Goal: Communication & Community: Answer question/provide support

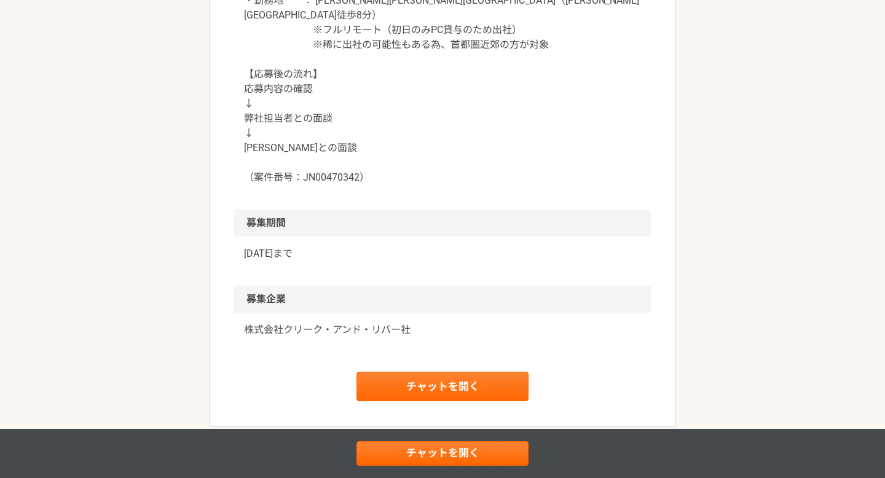
scroll to position [1407, 0]
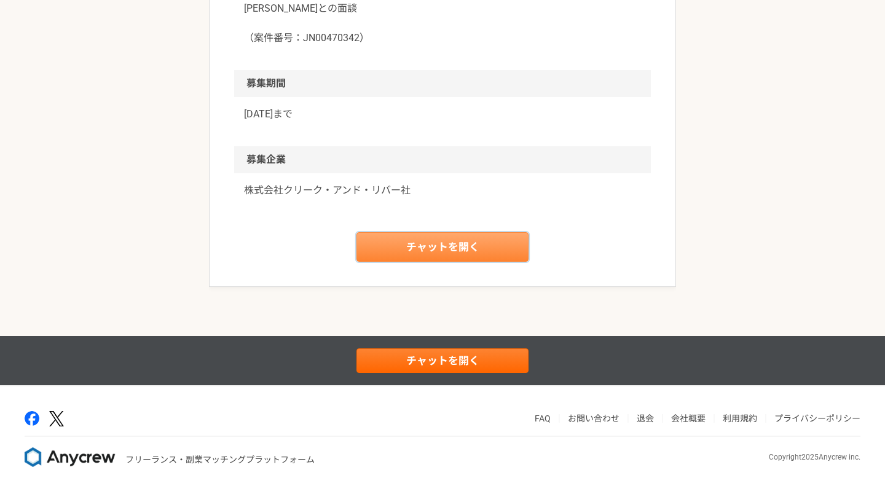
click at [452, 245] on link "チャットを開く" at bounding box center [442, 246] width 172 height 29
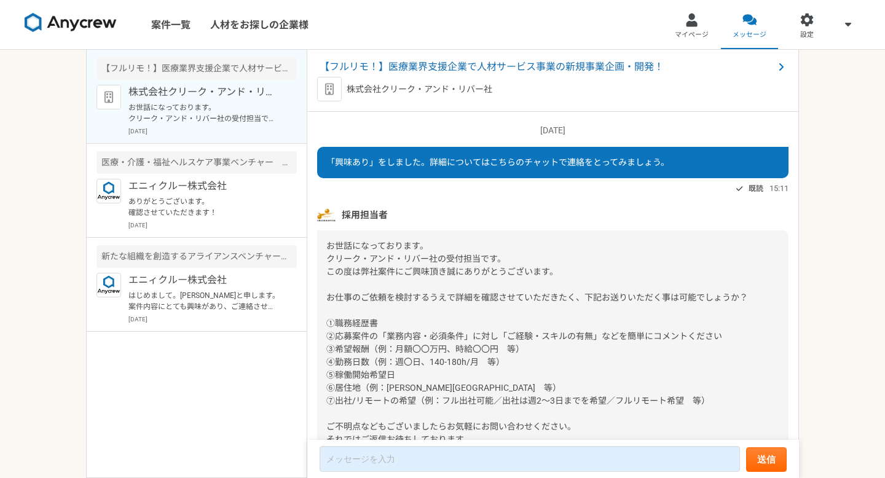
scroll to position [66, 0]
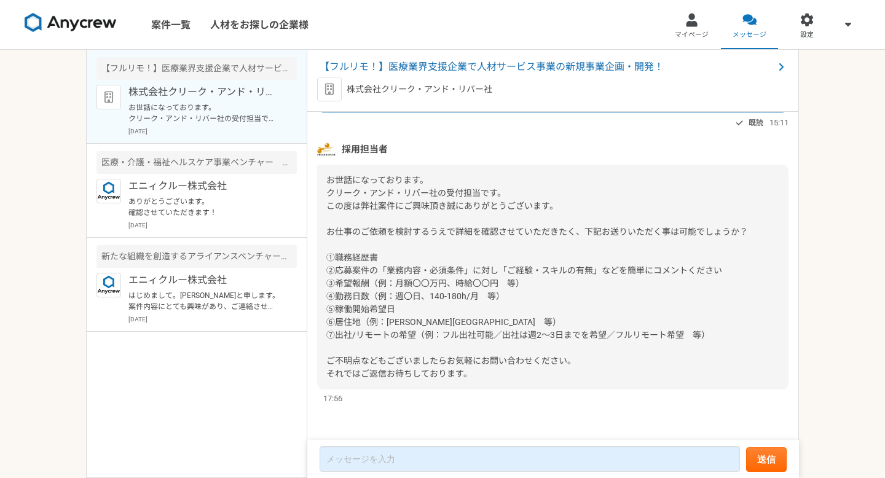
click at [434, 289] on div "お世話になっております。 クリーク・アンド・リバー社の受付担当です。 この度は弊社案件にご興味頂き誠にありがとうございます。 お仕事のご依頼を検討するうえで詳…" at bounding box center [552, 277] width 471 height 225
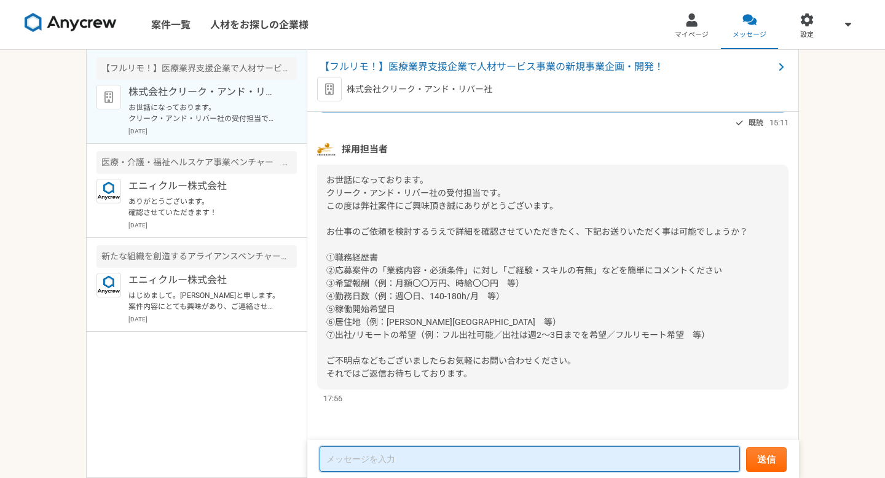
click at [481, 450] on textarea at bounding box center [530, 459] width 420 height 26
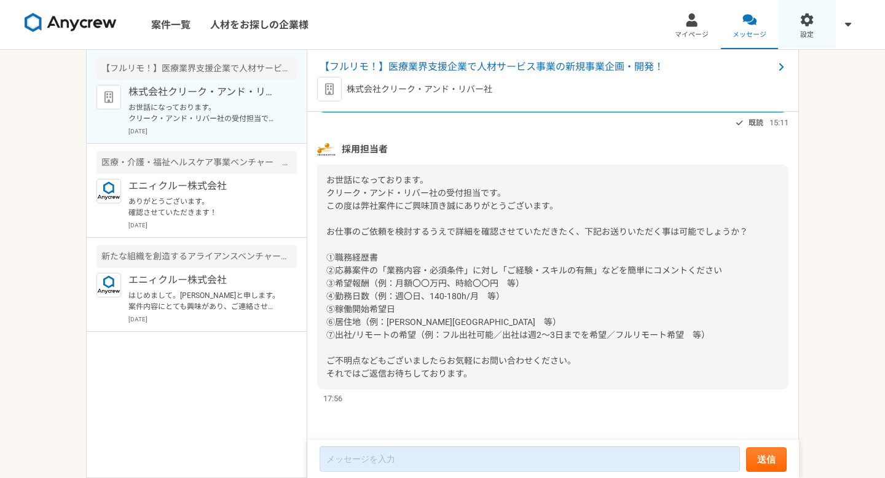
click at [814, 21] on link "設定" at bounding box center [807, 24] width 58 height 49
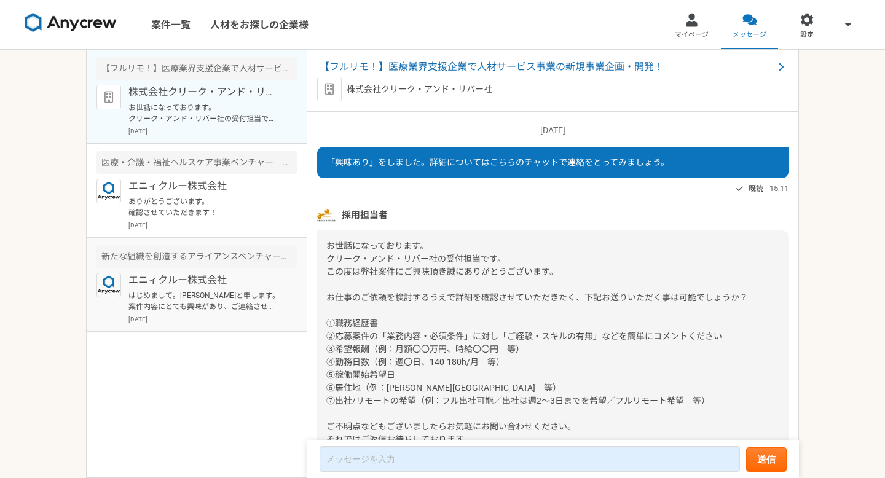
scroll to position [66, 0]
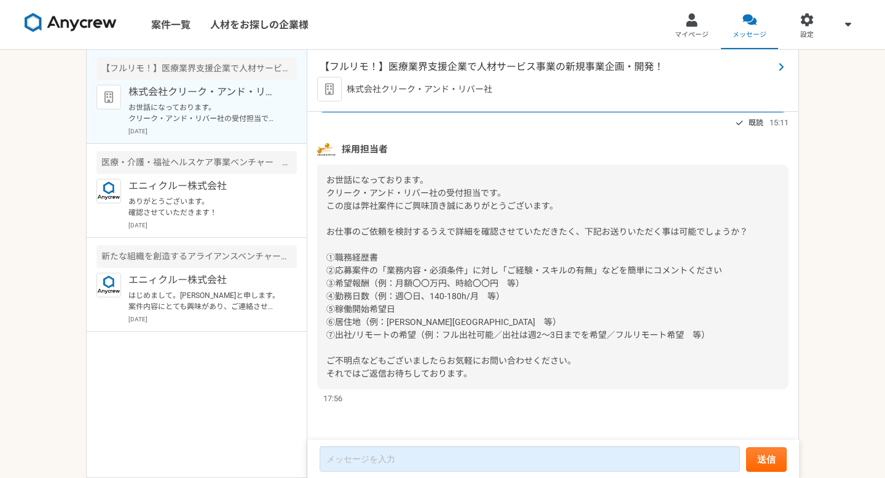
click at [441, 69] on span "【フルリモ！】医療業界支援企業で人材サービス事業の新規事業企画・開発！" at bounding box center [547, 67] width 454 height 15
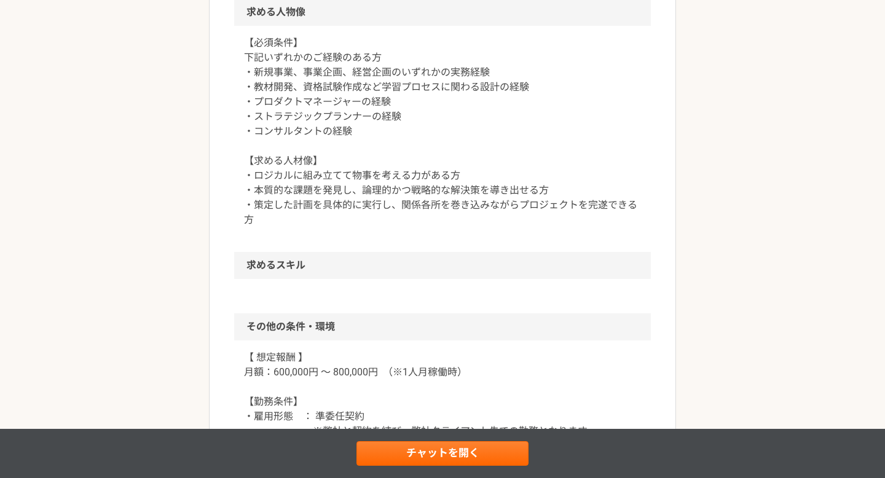
scroll to position [774, 0]
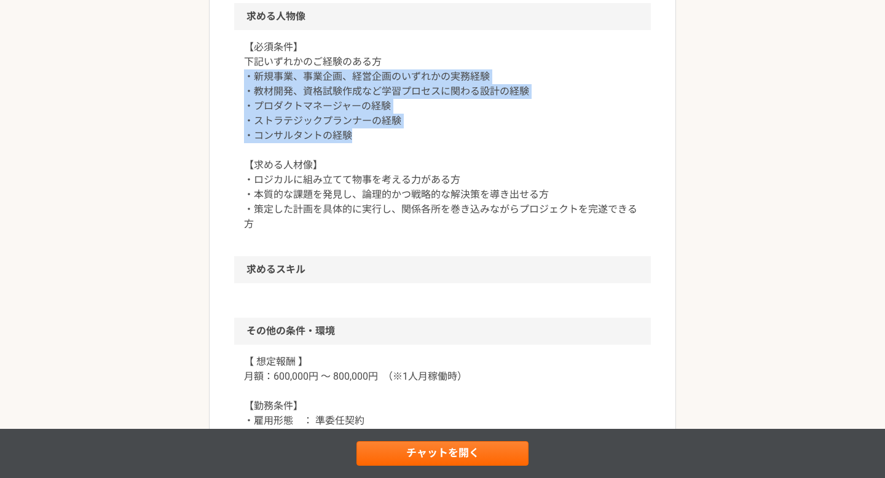
drag, startPoint x: 246, startPoint y: 75, endPoint x: 376, endPoint y: 136, distance: 143.5
click at [376, 136] on p "【必須条件】 下記いずれかのご経験のある方 ・新規事業、事業企画、経営企画のいずれかの実務経験 ・教材開発、資格試験作成など学習プロセスに関わる設計の経験 ・…" at bounding box center [442, 136] width 397 height 192
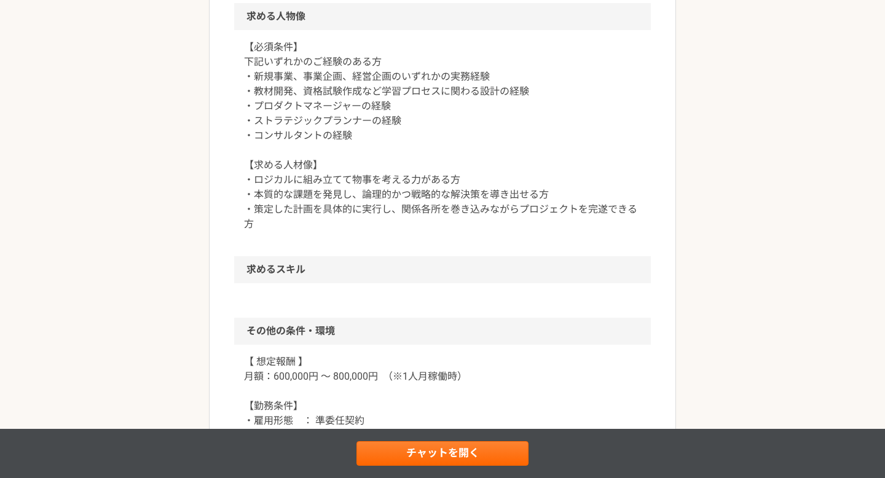
click at [379, 135] on p "【必須条件】 下記いずれかのご経験のある方 ・新規事業、事業企画、経営企画のいずれかの実務経験 ・教材開発、資格試験作成など学習プロセスに関わる設計の経験 ・…" at bounding box center [442, 136] width 397 height 192
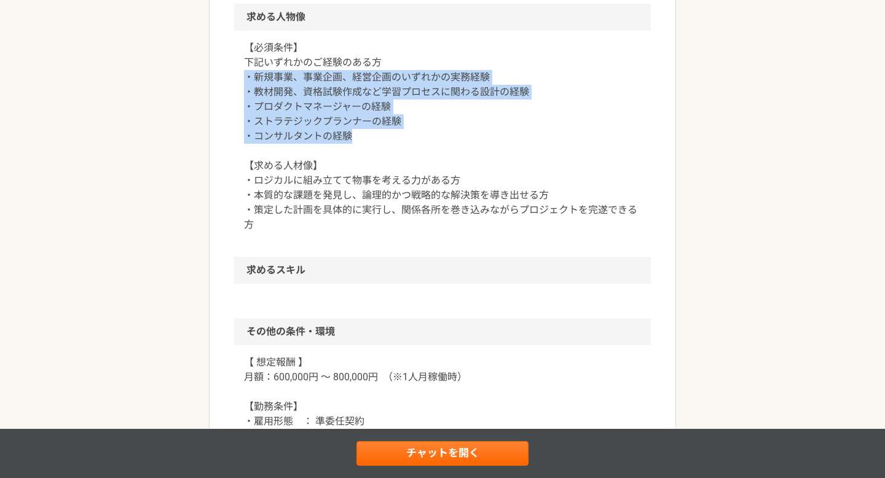
drag, startPoint x: 246, startPoint y: 76, endPoint x: 393, endPoint y: 137, distance: 159.0
click at [393, 137] on p "【必須条件】 下記いずれかのご経験のある方 ・新規事業、事業企画、経営企画のいずれかの実務経験 ・教材開発、資格試験作成など学習プロセスに関わる設計の経験 ・…" at bounding box center [442, 137] width 397 height 192
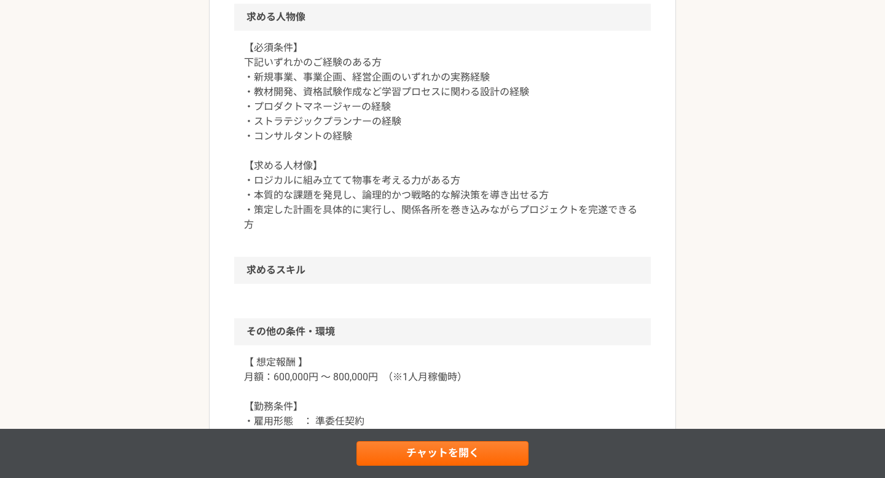
click at [346, 114] on p "【必須条件】 下記いずれかのご経験のある方 ・新規事業、事業企画、経営企画のいずれかの実務経験 ・教材開発、資格試験作成など学習プロセスに関わる設計の経験 ・…" at bounding box center [442, 137] width 397 height 192
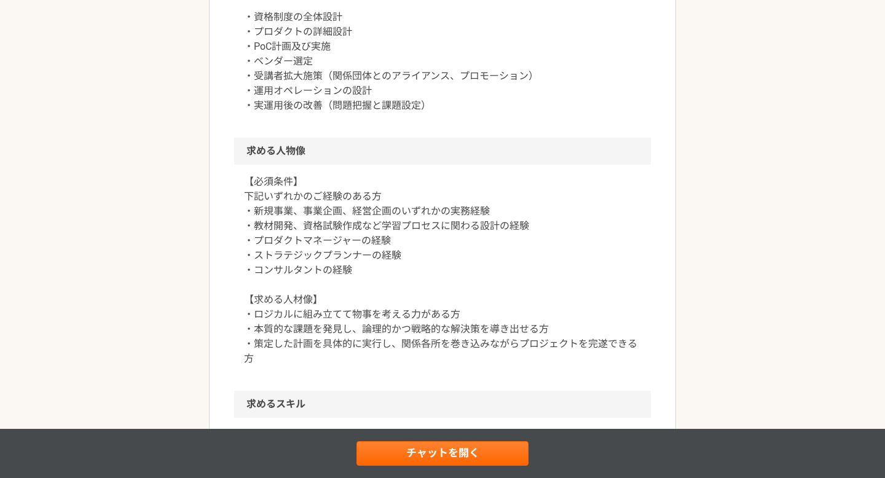
scroll to position [773, 0]
